Goal: Information Seeking & Learning: Find specific fact

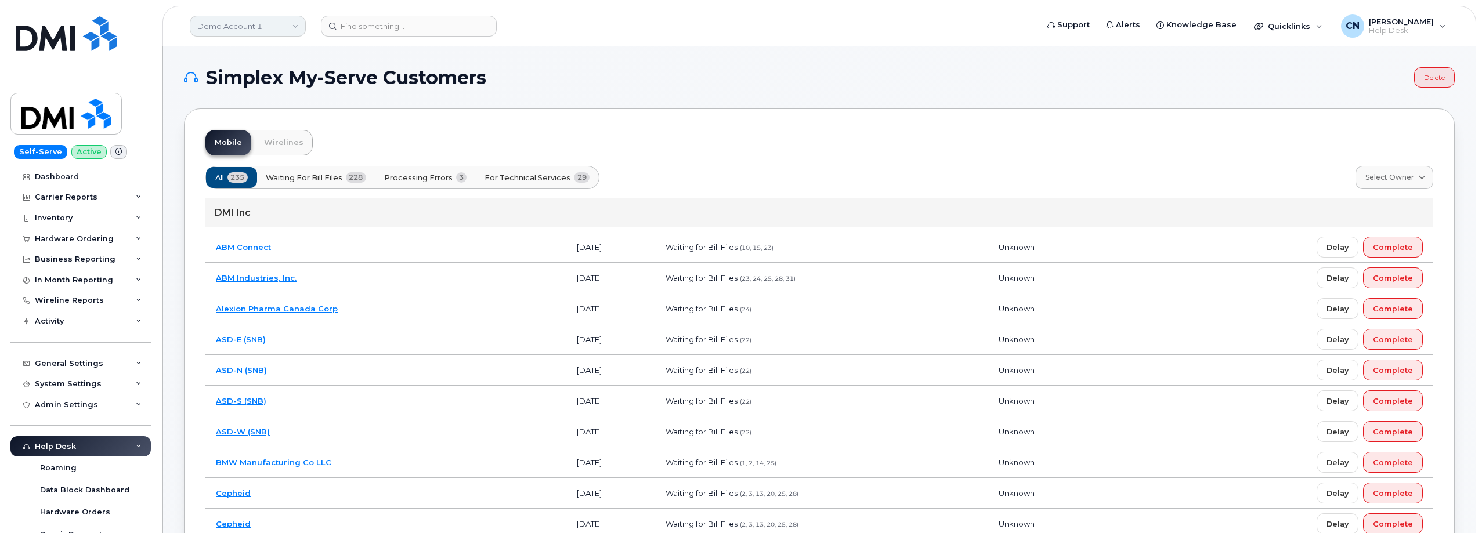
click at [270, 28] on link "Demo Account 1" at bounding box center [248, 26] width 116 height 21
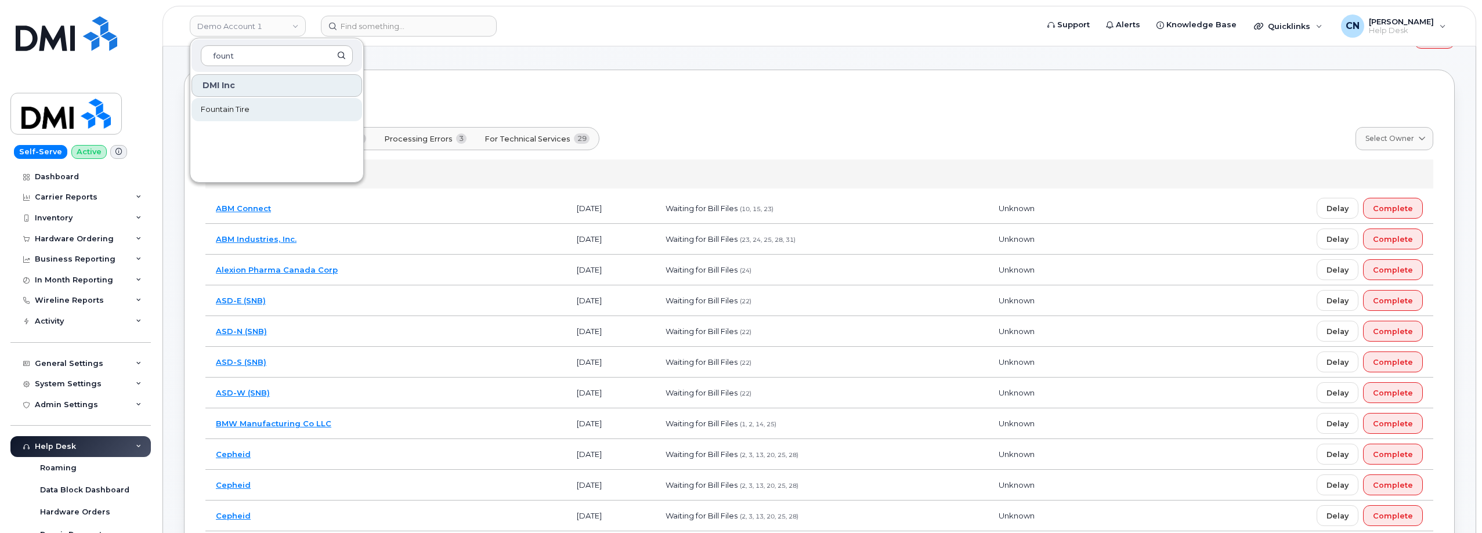
scroll to position [58, 0]
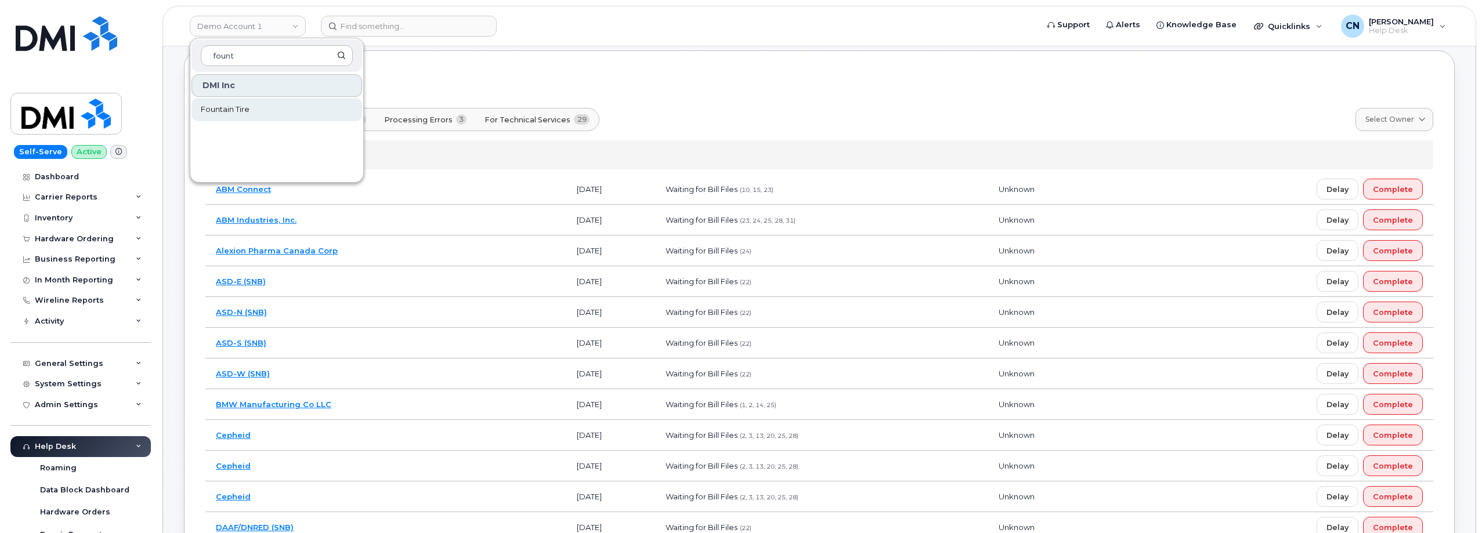
type input "fount"
click at [253, 113] on link "Fountain Tire" at bounding box center [277, 109] width 171 height 23
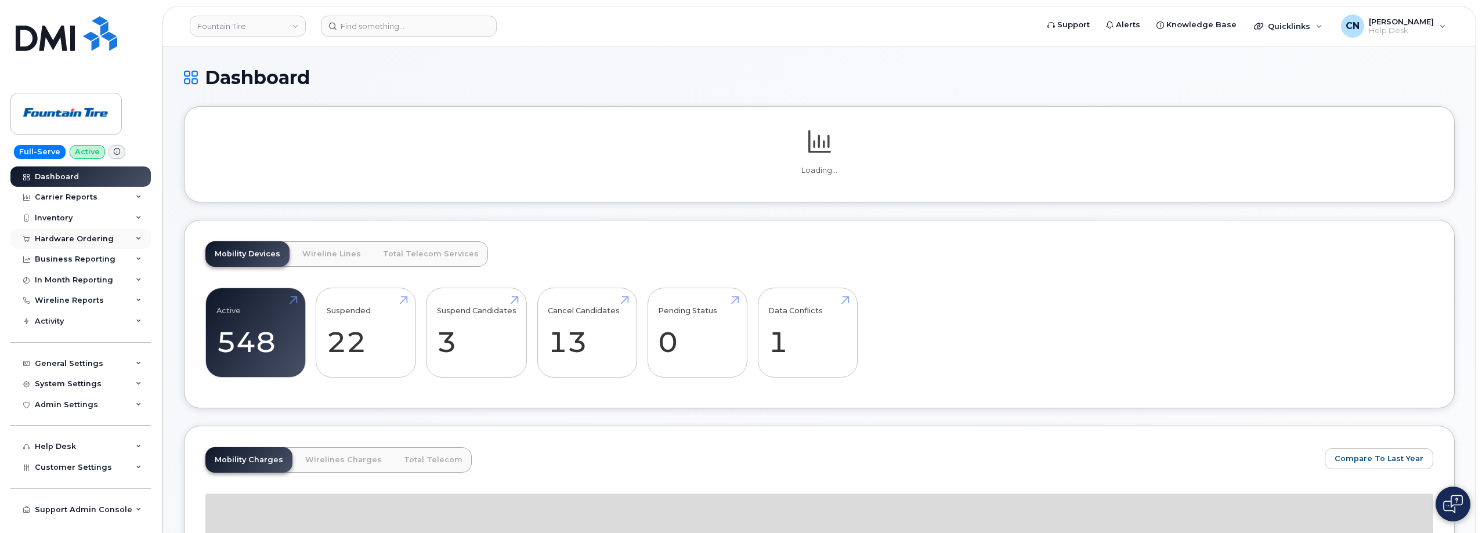
click at [67, 239] on div "Hardware Ordering" at bounding box center [74, 238] width 79 height 9
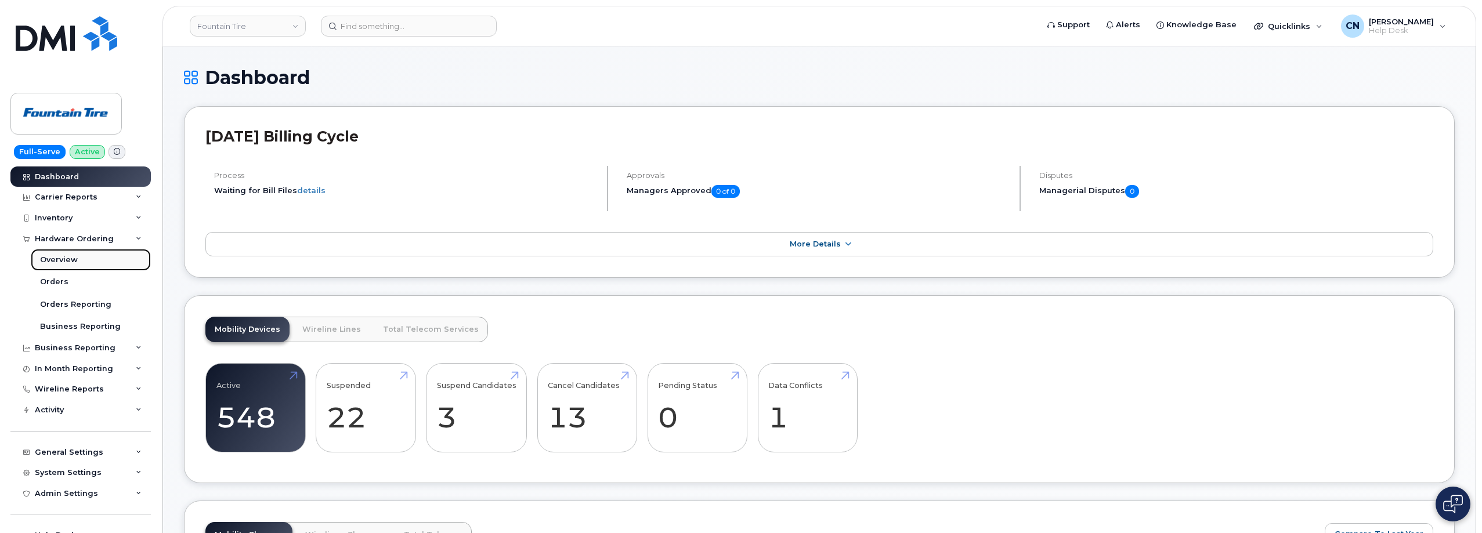
click at [78, 263] on link "Overview" at bounding box center [91, 260] width 120 height 22
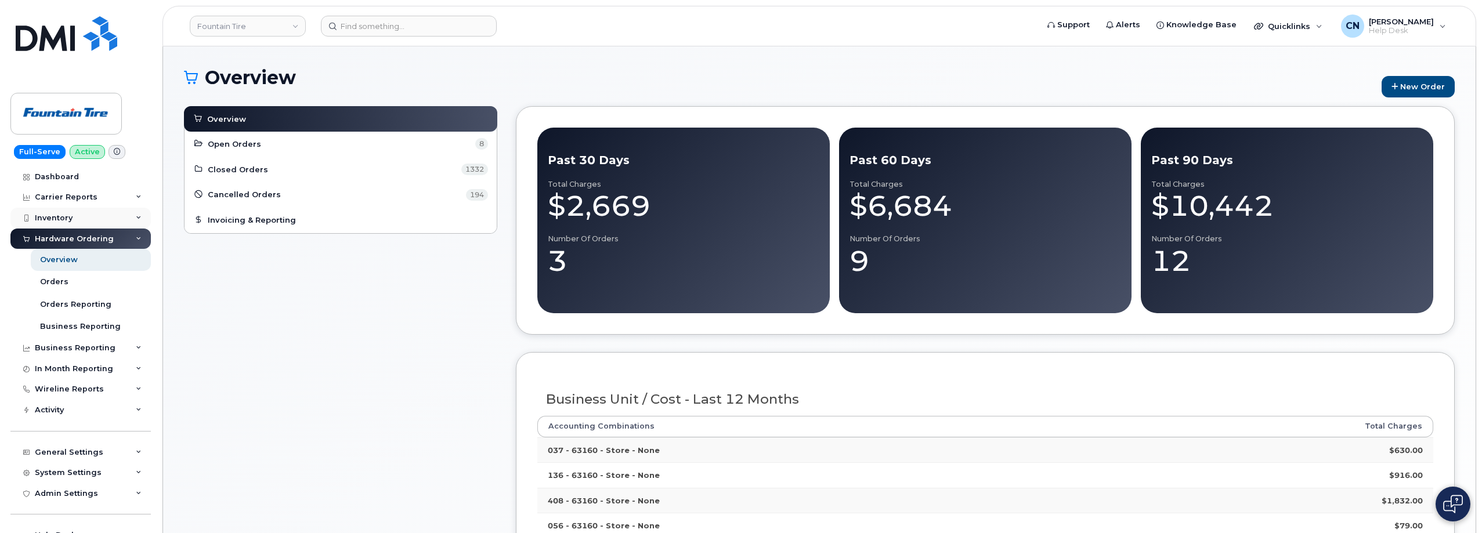
click at [62, 217] on div "Inventory" at bounding box center [54, 218] width 38 height 9
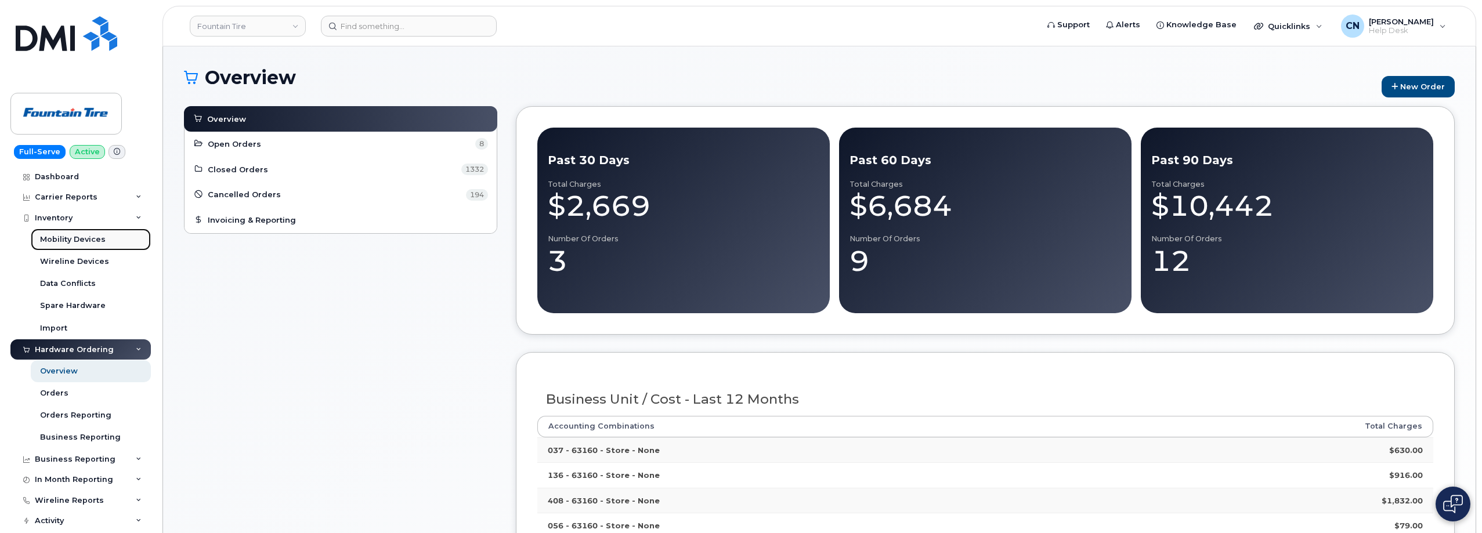
click at [55, 234] on div "Mobility Devices" at bounding box center [73, 239] width 66 height 10
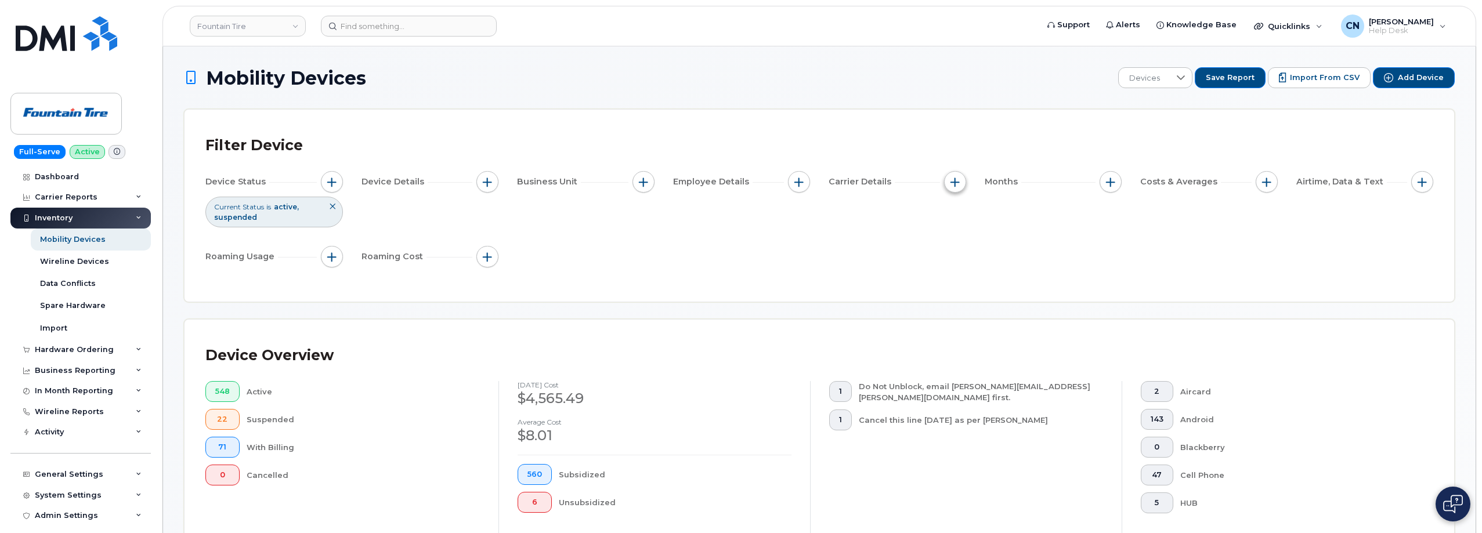
click at [958, 186] on span "button" at bounding box center [955, 182] width 9 height 9
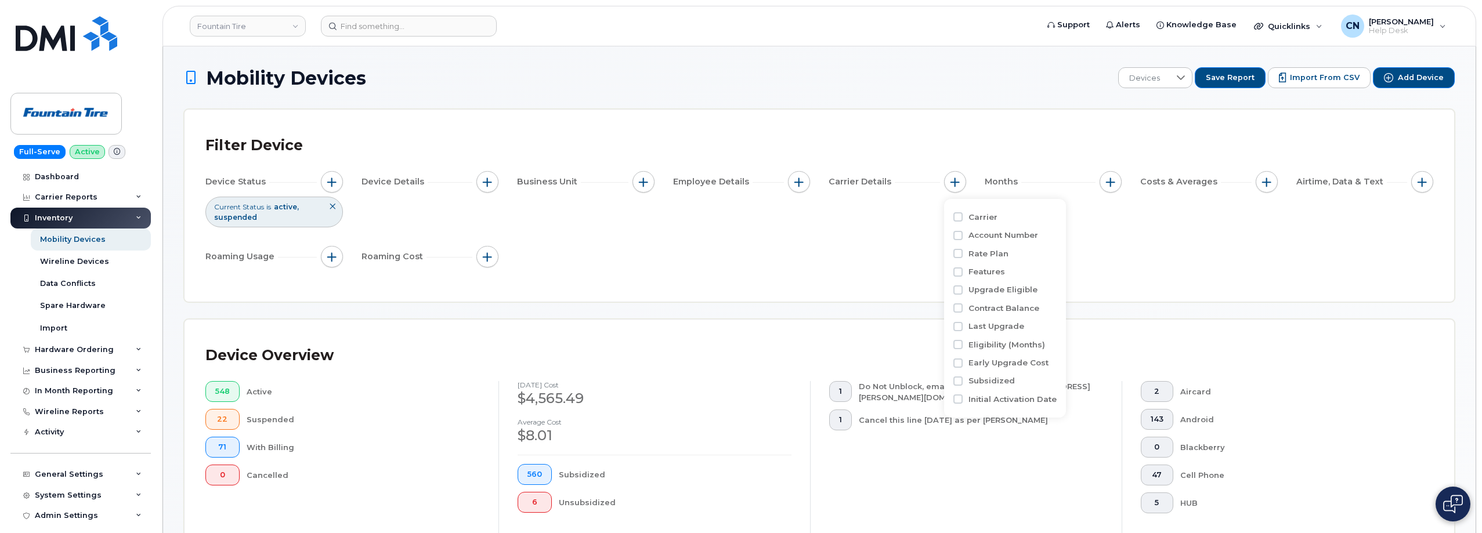
click at [964, 212] on div "Carrier" at bounding box center [1005, 217] width 103 height 11
click at [961, 219] on input "Carrier" at bounding box center [958, 216] width 9 height 9
checkbox input "true"
click at [995, 262] on div "empty" at bounding box center [1023, 265] width 104 height 20
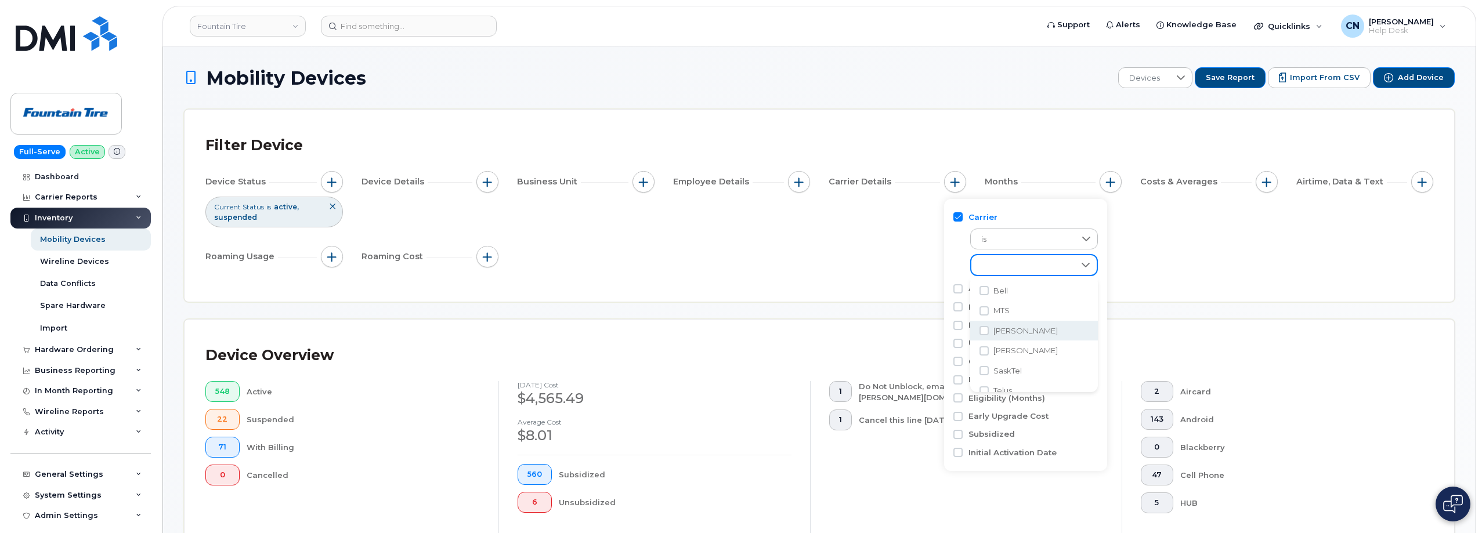
scroll to position [38, 0]
click at [1002, 376] on span "Telus" at bounding box center [1003, 377] width 19 height 11
checkbox input "true"
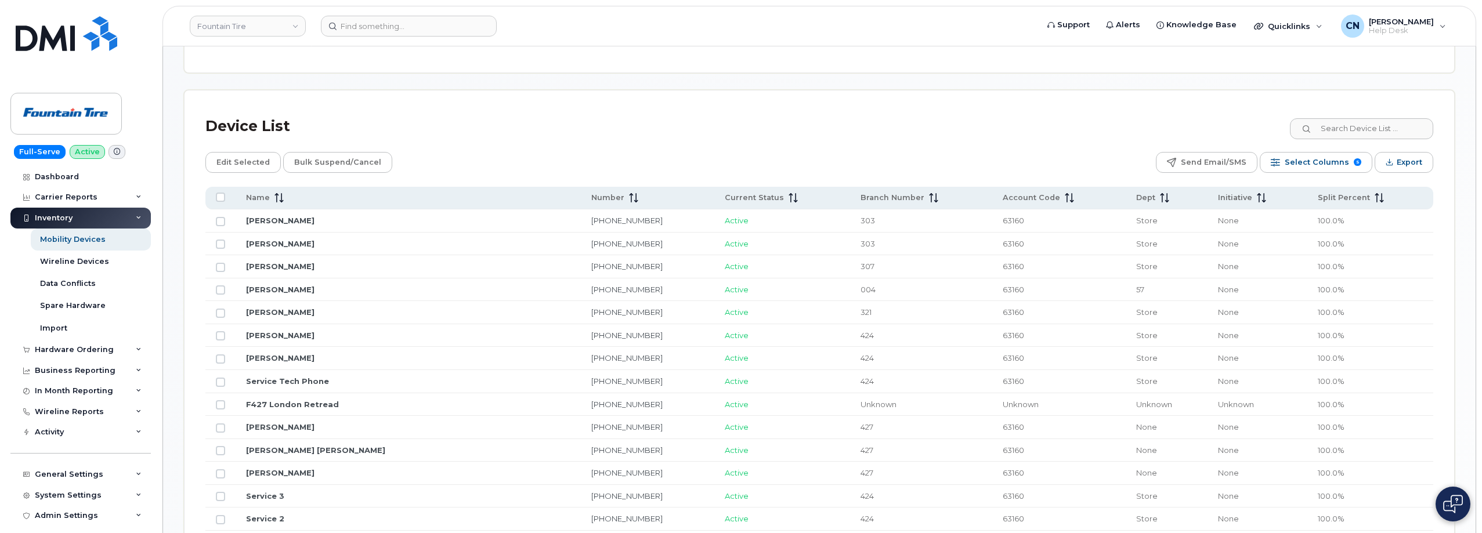
scroll to position [522, 0]
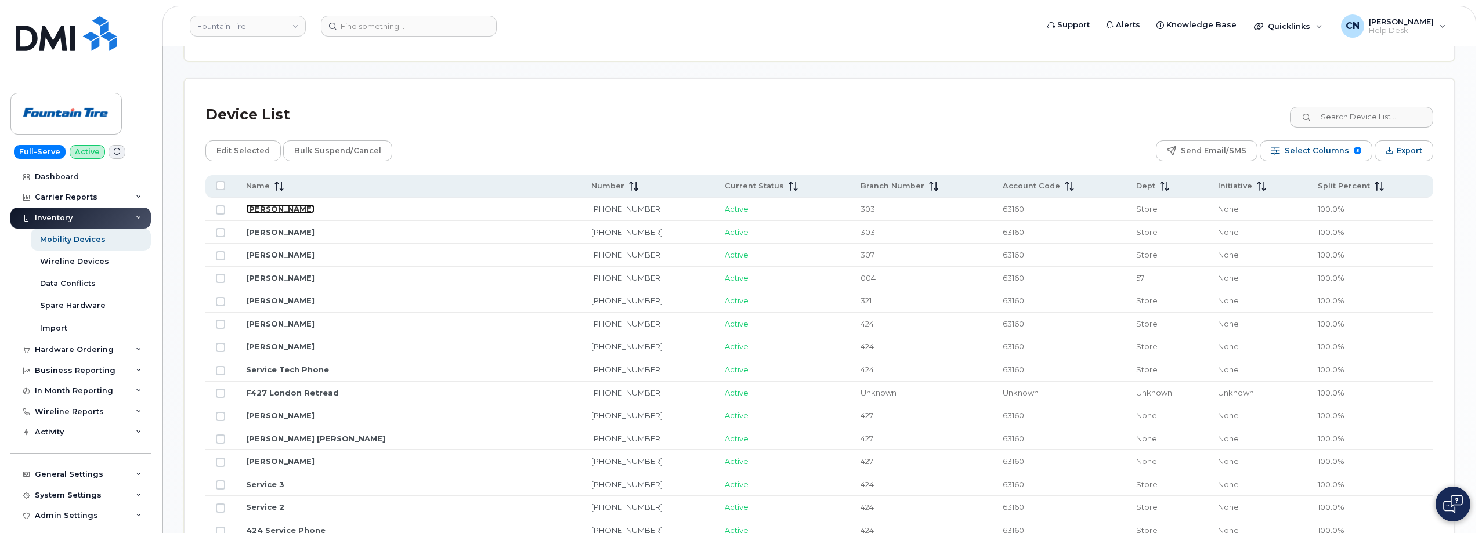
click at [270, 211] on link "[PERSON_NAME]" at bounding box center [280, 208] width 68 height 9
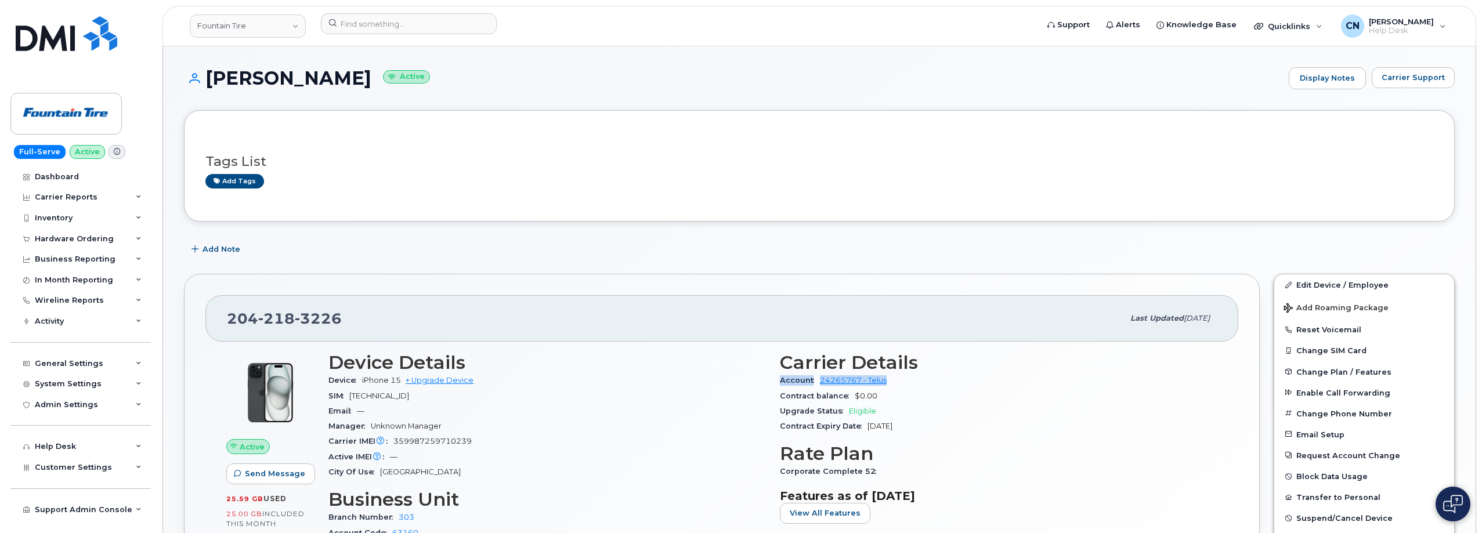
drag, startPoint x: 908, startPoint y: 384, endPoint x: 779, endPoint y: 383, distance: 128.8
click at [779, 383] on div "Carrier Details Account 24265767 - Telus Contract balance $0.00 Upgrade Status …" at bounding box center [999, 466] width 452 height 242
copy div "Account 24265767 - Telus"
